Goal: Information Seeking & Learning: Learn about a topic

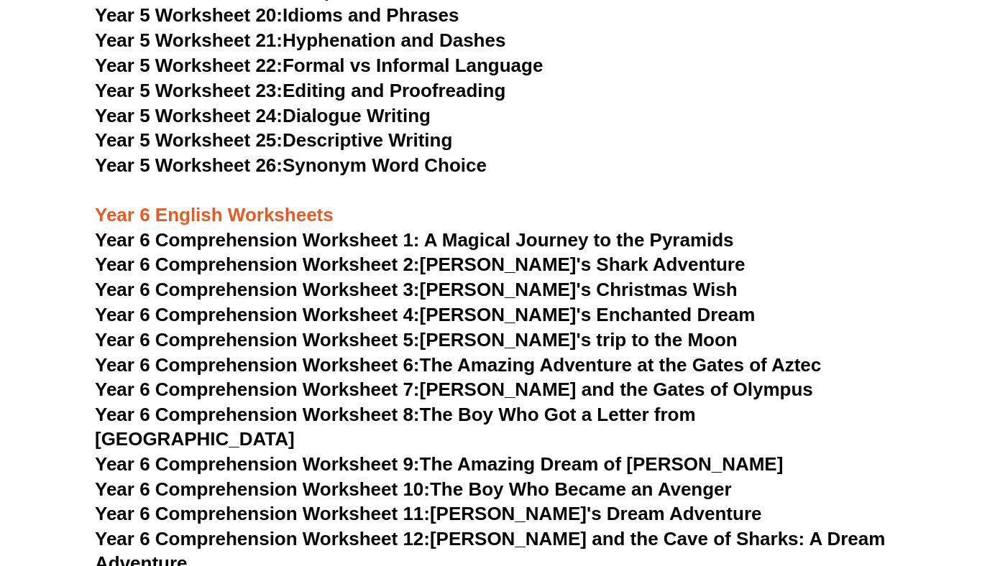
scroll to position [6997, 0]
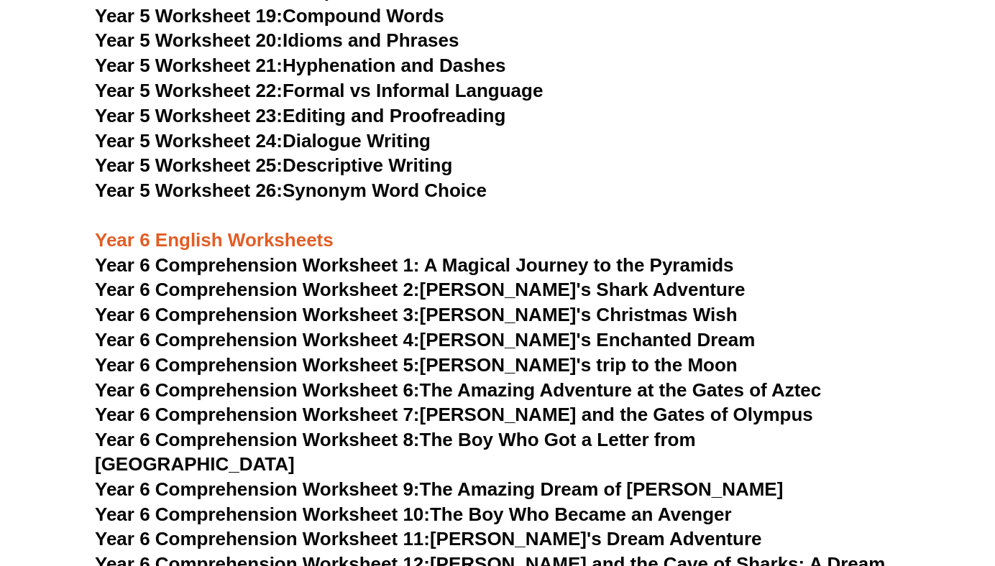
click at [494, 362] on link "Year 6 Comprehension Worksheet 5: [PERSON_NAME]'s trip to the Moon" at bounding box center [416, 365] width 643 height 22
click at [508, 387] on link "Year 6 Comprehension Worksheet 6: The Amazing Adventure at the Gates of Aztec" at bounding box center [458, 391] width 726 height 22
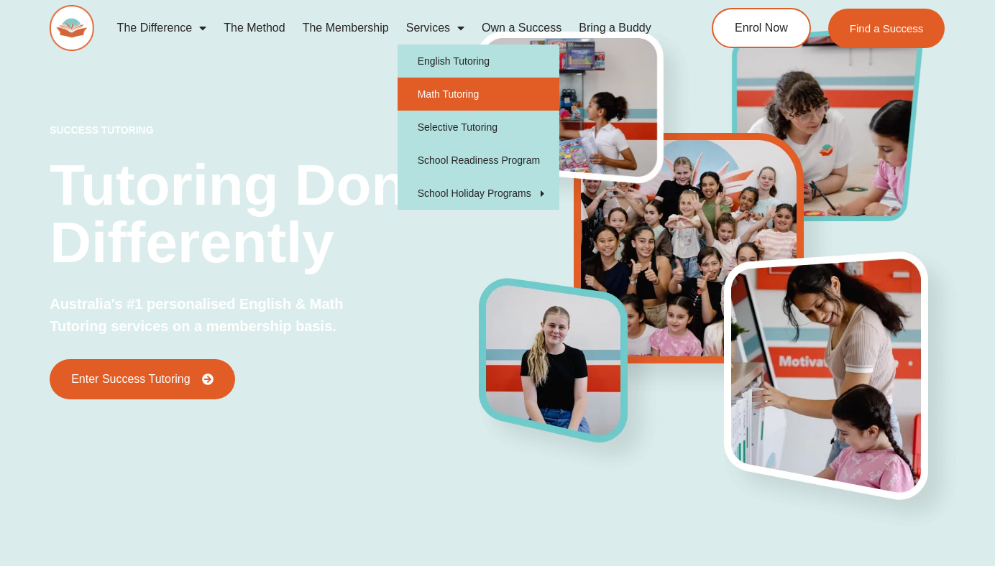
click at [439, 83] on link "Math Tutoring" at bounding box center [479, 94] width 162 height 33
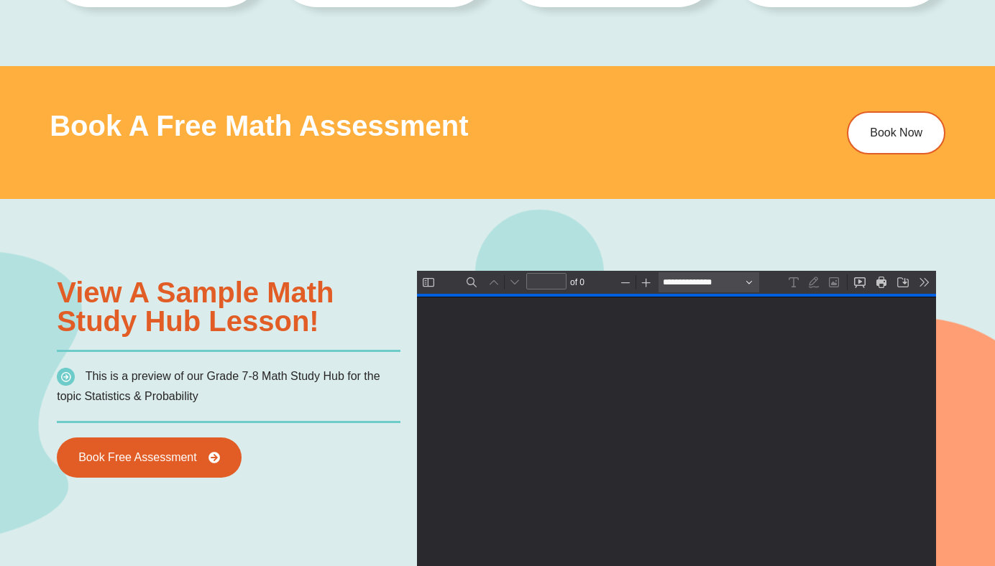
type input "*"
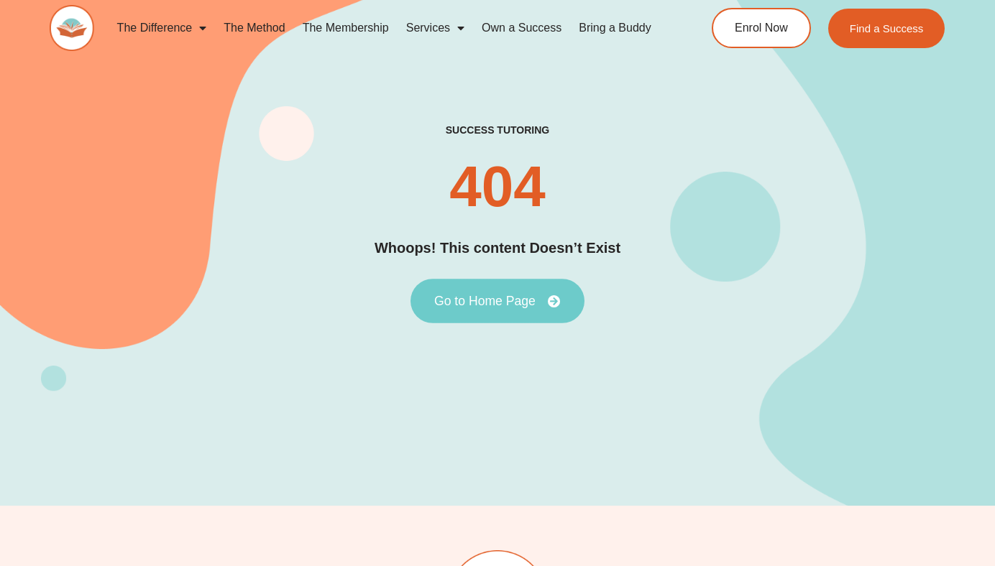
click at [532, 311] on link "Go to Home Page" at bounding box center [497, 301] width 174 height 45
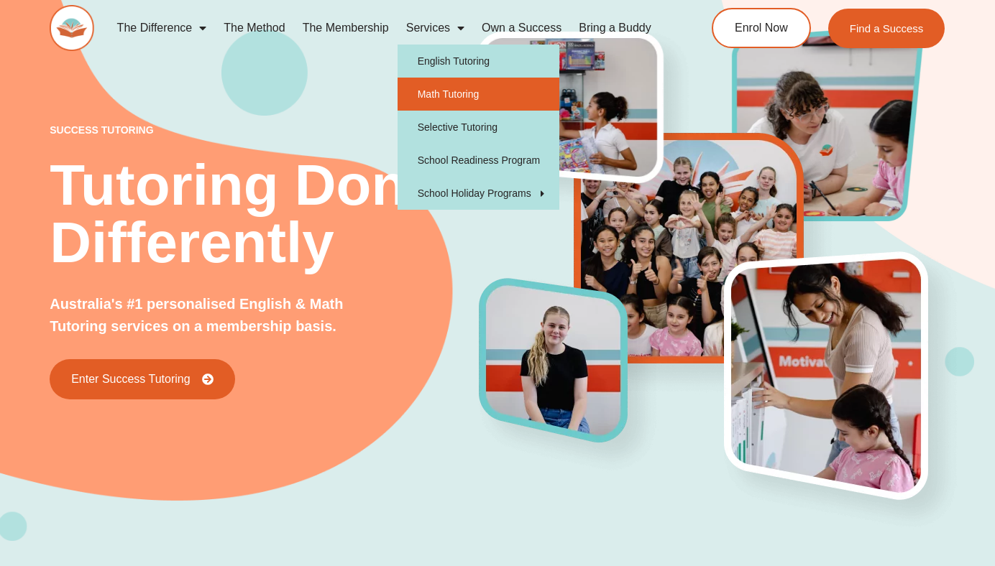
click at [488, 96] on link "Math Tutoring" at bounding box center [479, 94] width 162 height 33
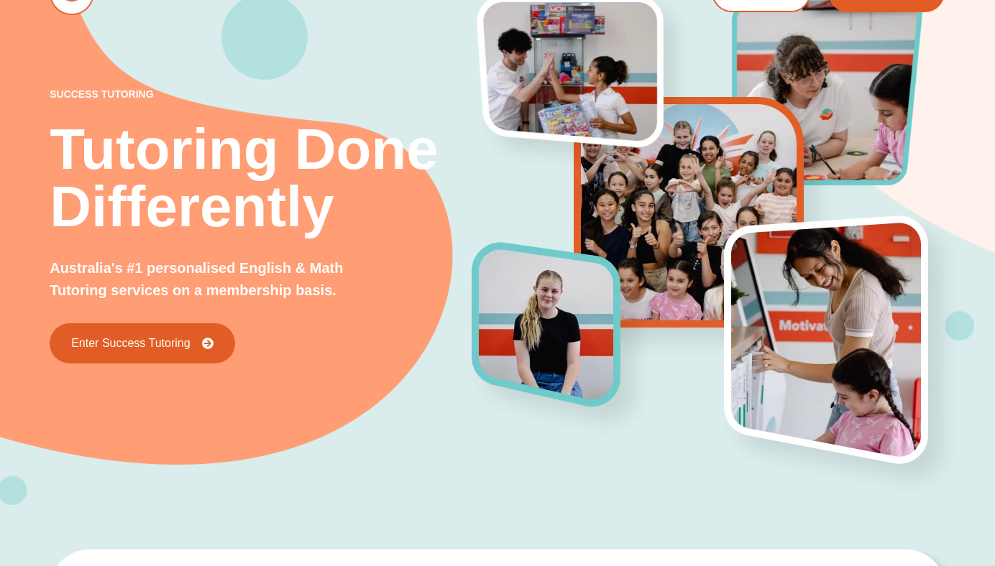
scroll to position [55, 0]
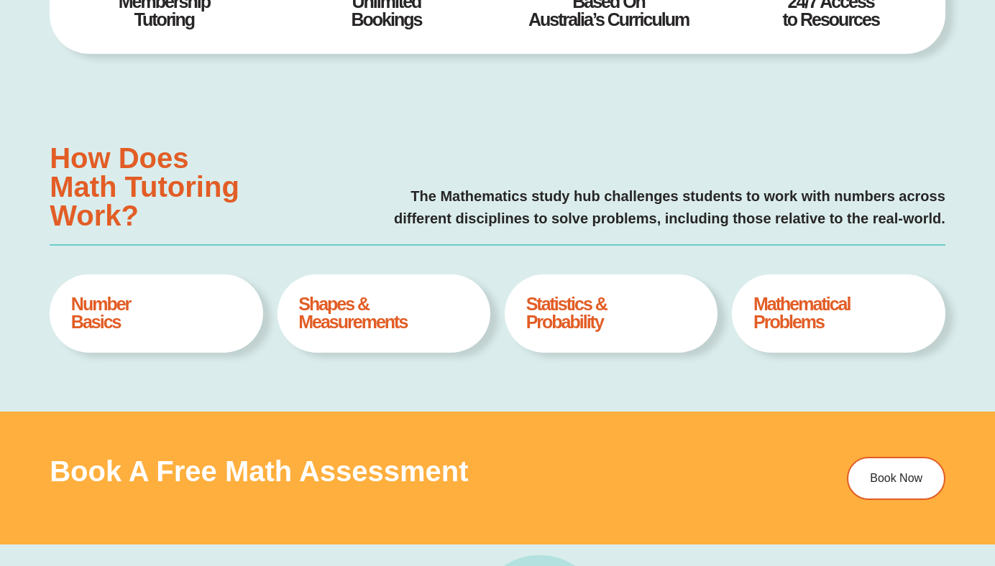
type input "*"
click at [500, 344] on div "Number Basics Book A Free Assesment Shapes & Measurements Book A Free Assesment…" at bounding box center [498, 321] width 896 height 93
click at [630, 340] on div "Statistics & Probability Book A Free Assesment" at bounding box center [611, 314] width 213 height 78
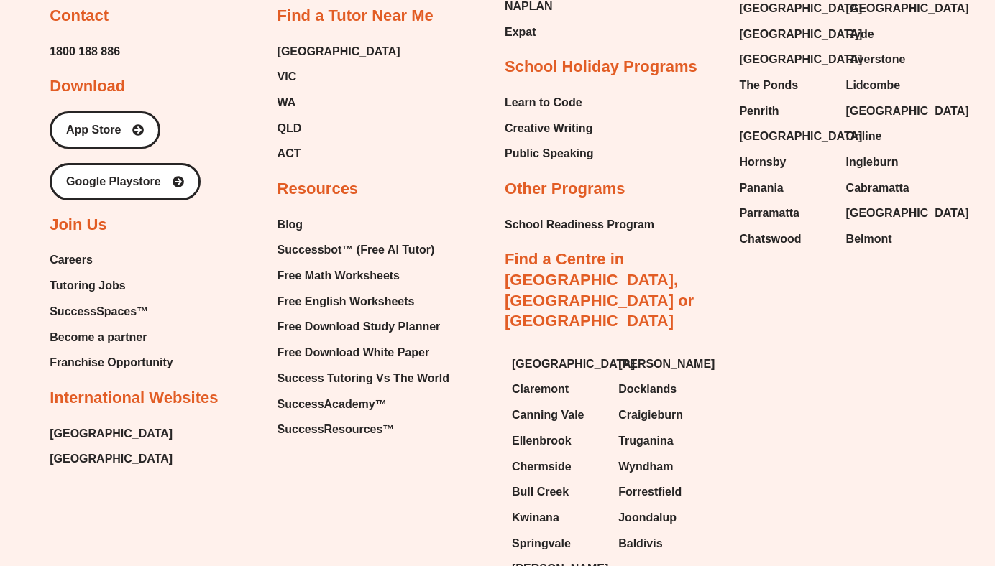
scroll to position [4849, 0]
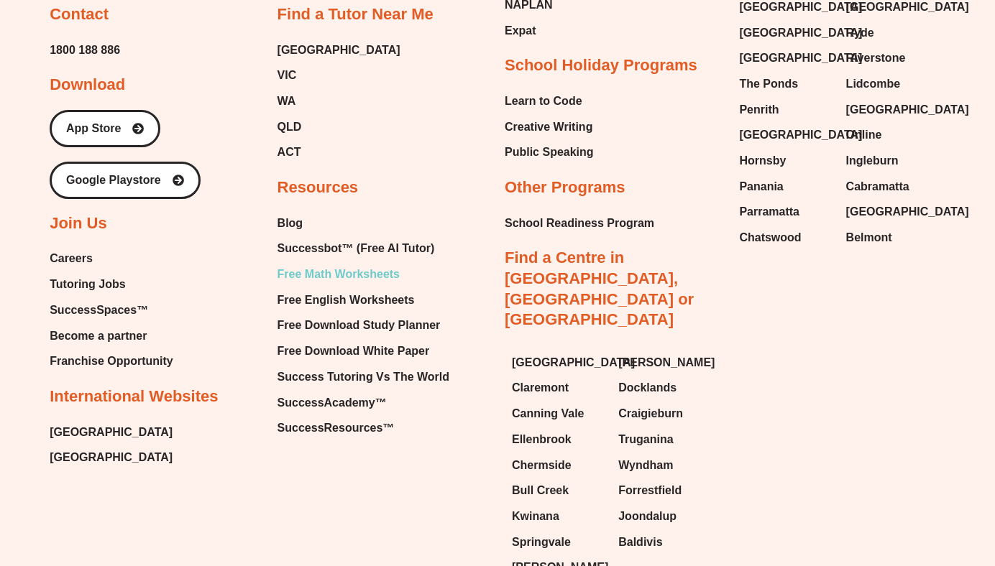
click at [349, 265] on span "Free Math Worksheets" at bounding box center [338, 275] width 122 height 22
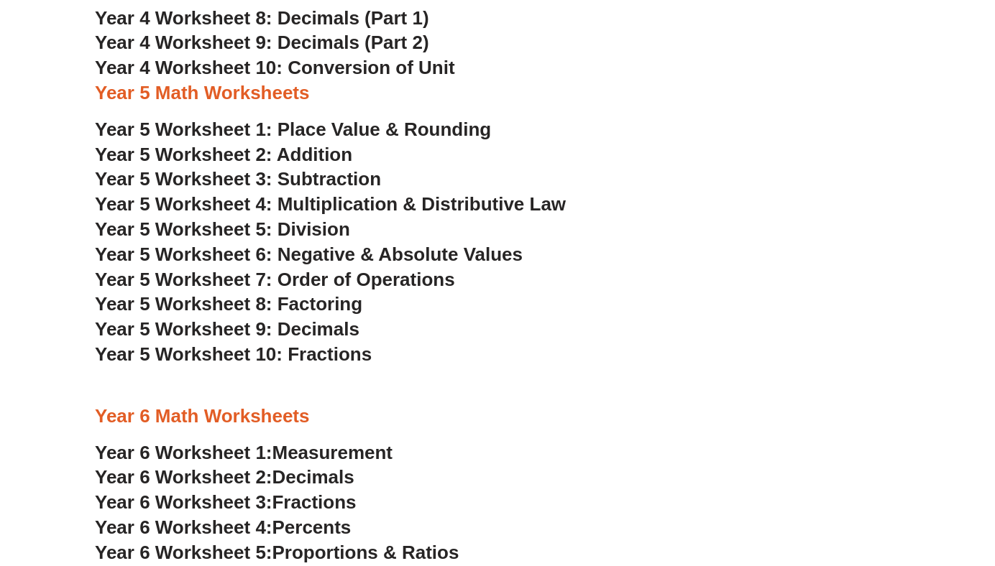
scroll to position [2336, 0]
